Goal: Information Seeking & Learning: Learn about a topic

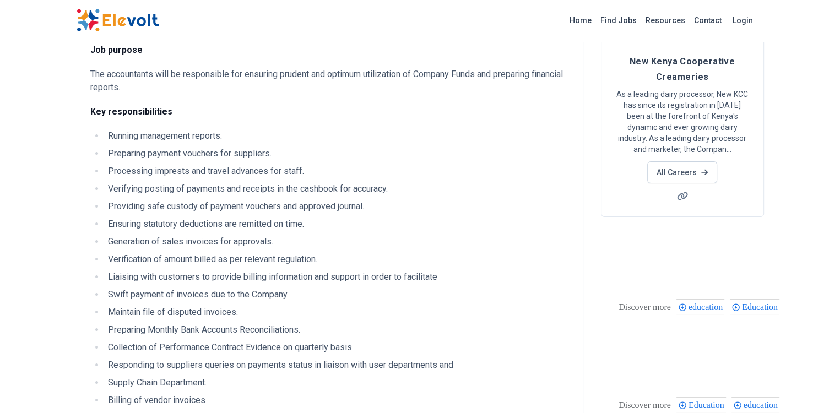
scroll to position [110, 0]
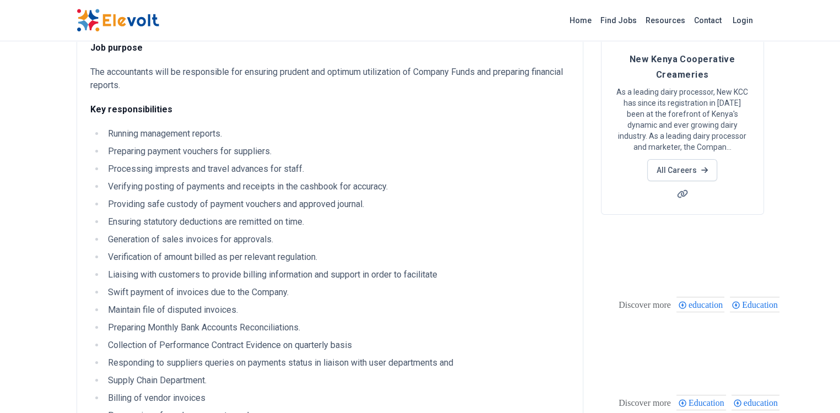
click at [105, 233] on li "Generation of sales invoices for approvals." at bounding box center [337, 239] width 465 height 13
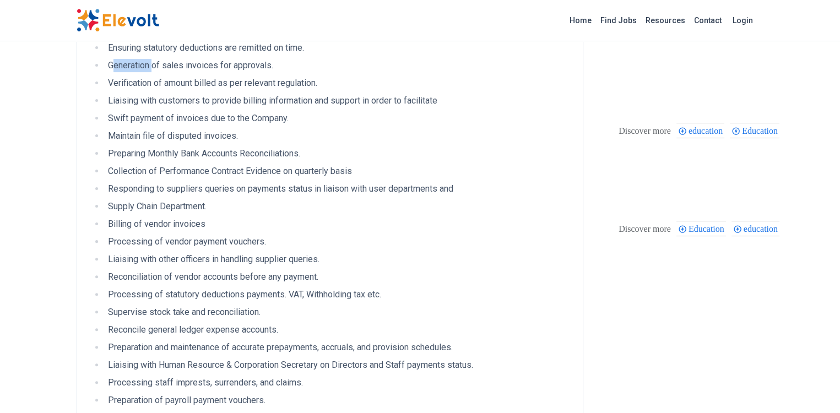
scroll to position [287, 0]
click at [105, 321] on li "Reconcile general ledger expense accounts." at bounding box center [337, 327] width 465 height 13
copy li "Reconcile general ledger expense accounts."
click at [105, 57] on li "Generation of sales invoices for approvals." at bounding box center [337, 63] width 465 height 13
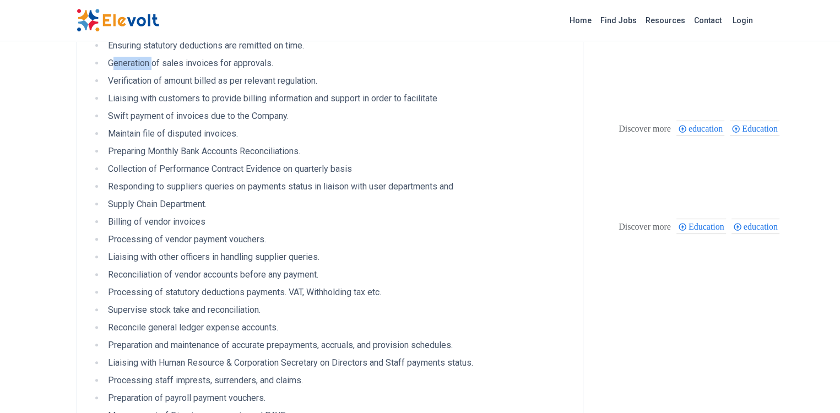
click at [105, 57] on li "Generation of sales invoices for approvals." at bounding box center [337, 63] width 465 height 13
click at [105, 145] on li "Preparing Monthly Bank Accounts Reconciliations." at bounding box center [337, 151] width 465 height 13
copy ul "Preparing Monthly Bank Accounts Reconciliations."
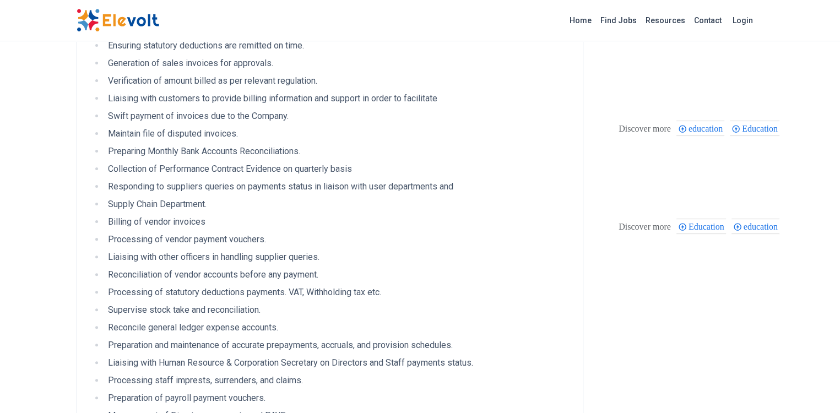
click at [105, 339] on li "Preparation and maintenance of accurate prepayments, accruals, and provision sc…" at bounding box center [337, 345] width 465 height 13
copy li "Preparation and maintenance of accurate prepayments, accruals, and provision sc…"
click at [105, 57] on li "Generation of sales invoices for approvals." at bounding box center [337, 63] width 465 height 13
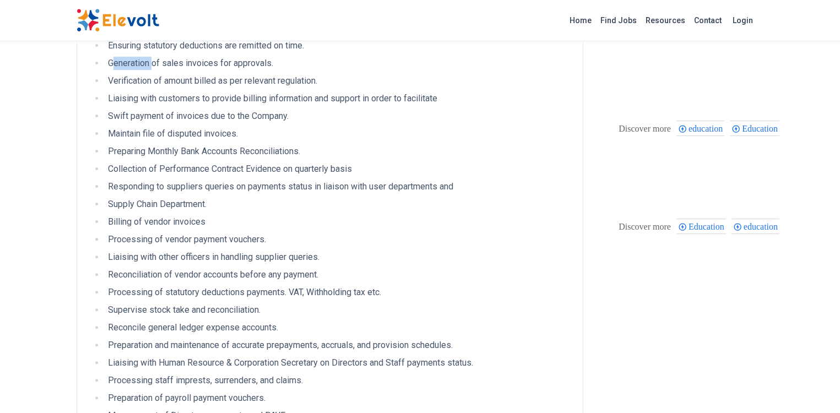
click at [105, 57] on li "Generation of sales invoices for approvals." at bounding box center [337, 63] width 465 height 13
copy li "Generation of sales invoices for approvals"
